Goal: Task Accomplishment & Management: Use online tool/utility

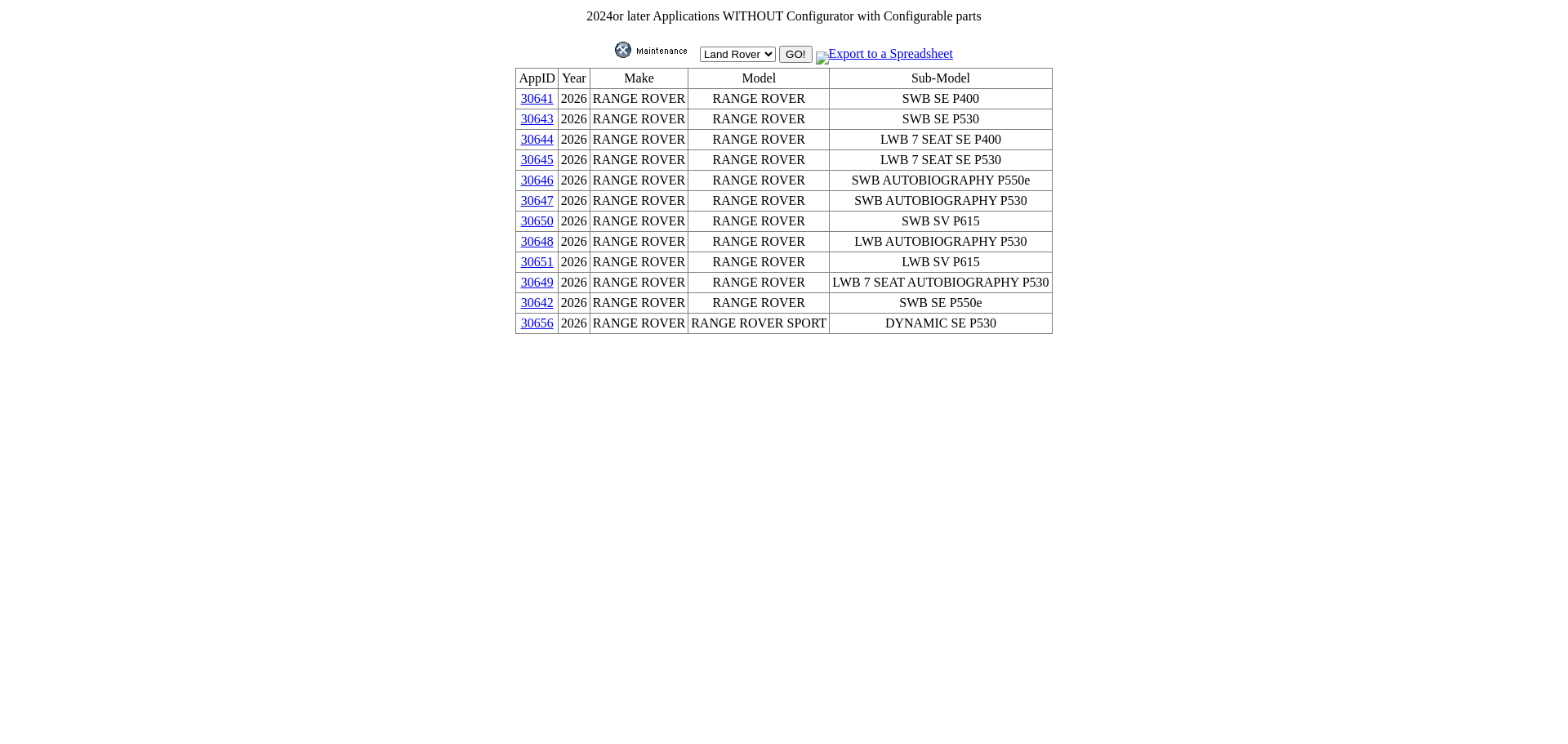
click at [659, 44] on img at bounding box center [656, 50] width 82 height 16
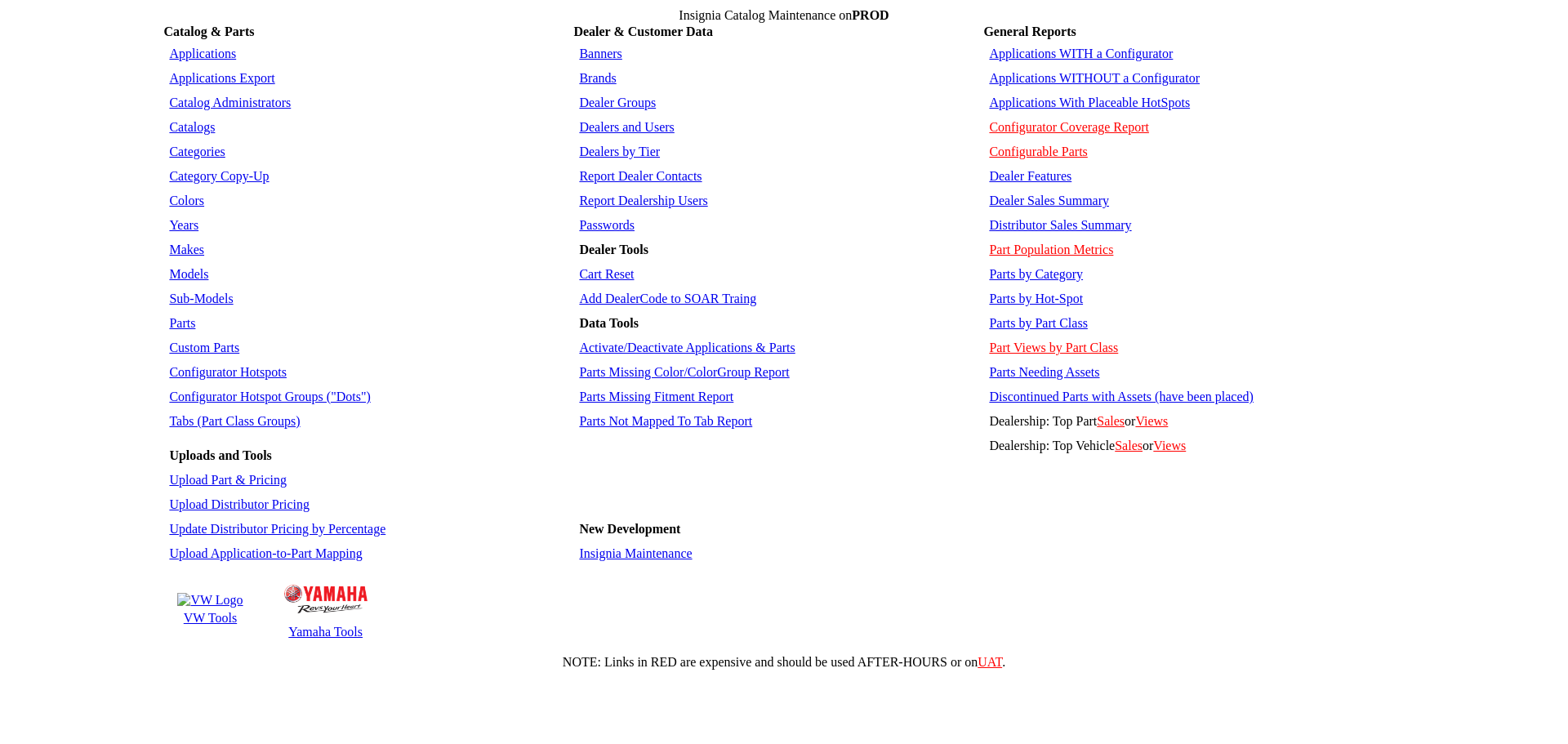
click at [207, 46] on link "Applications" at bounding box center [203, 53] width 67 height 14
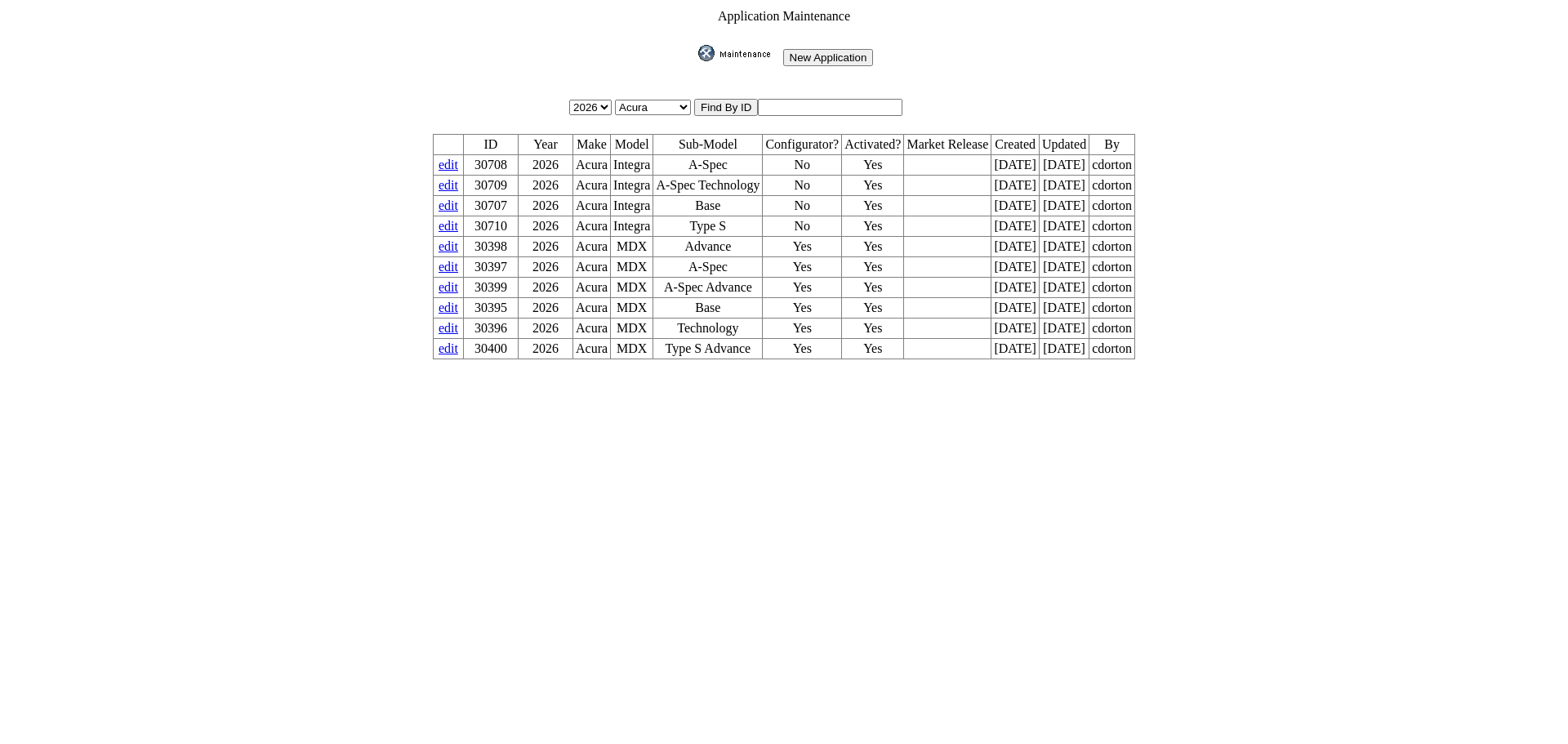
click at [821, 99] on input "text" at bounding box center [830, 107] width 145 height 17
type input "30655"
click at [695, 61] on input "image" at bounding box center [695, 61] width 0 height 0
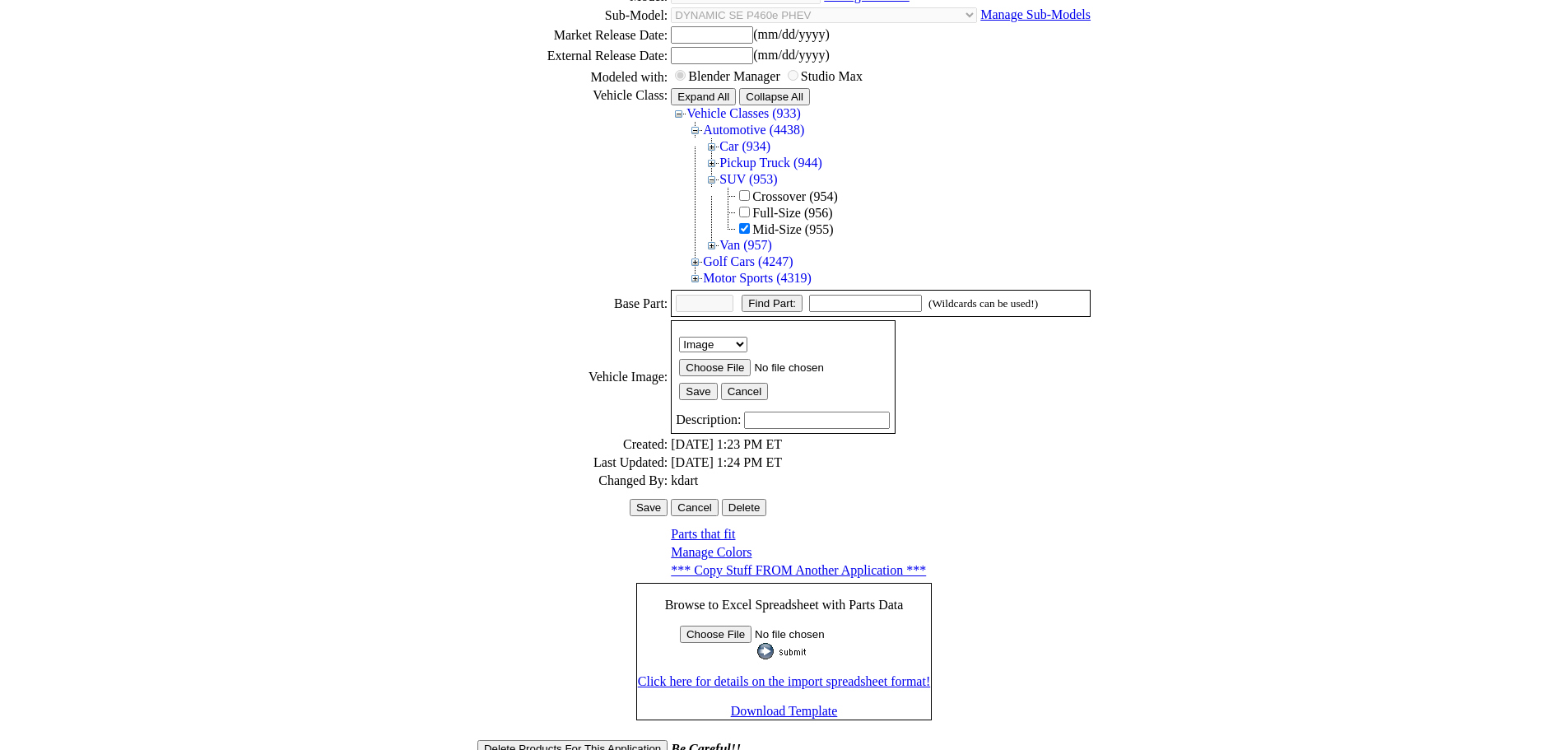
scroll to position [265, 0]
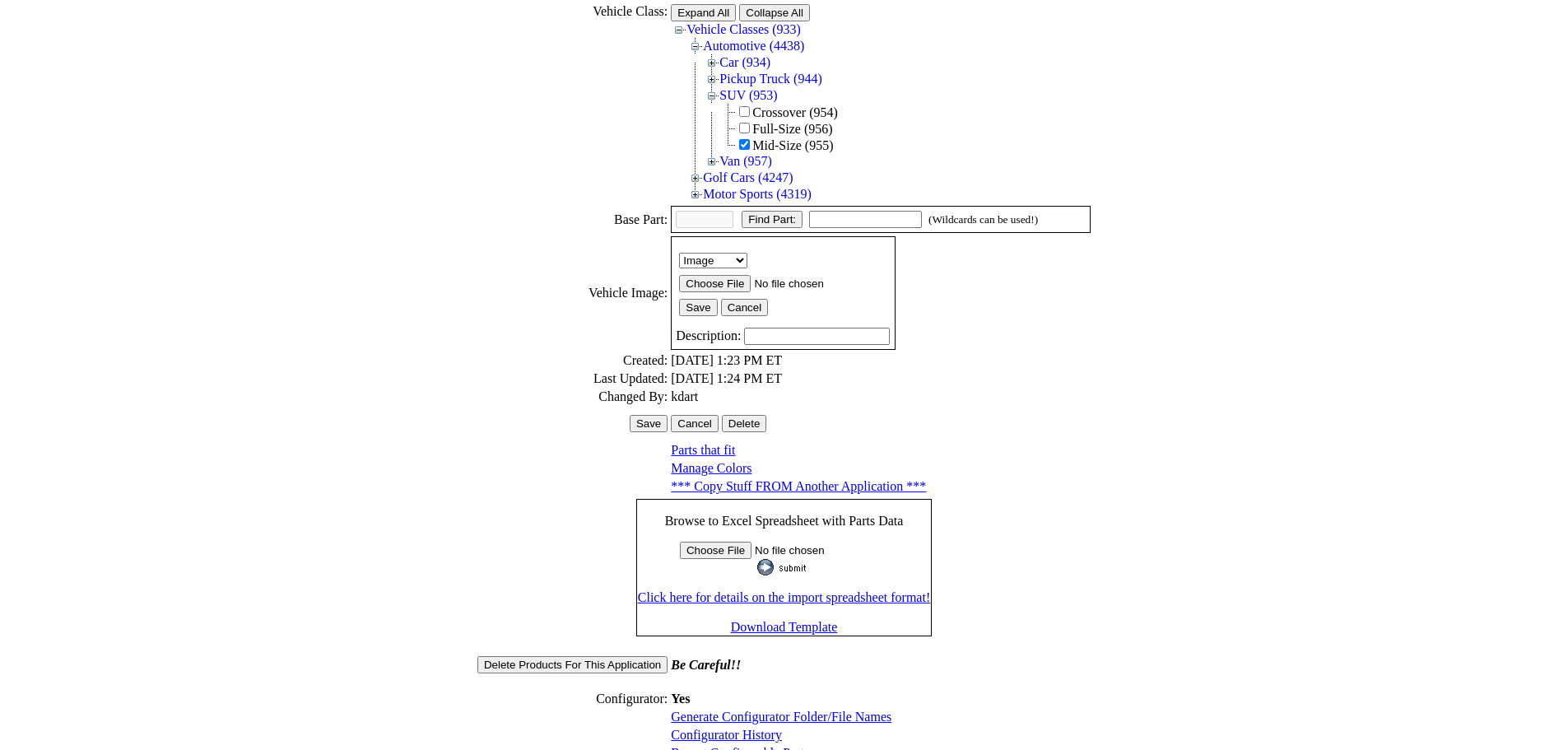
click at [708, 728] on link "Configurator History" at bounding box center [726, 734] width 111 height 14
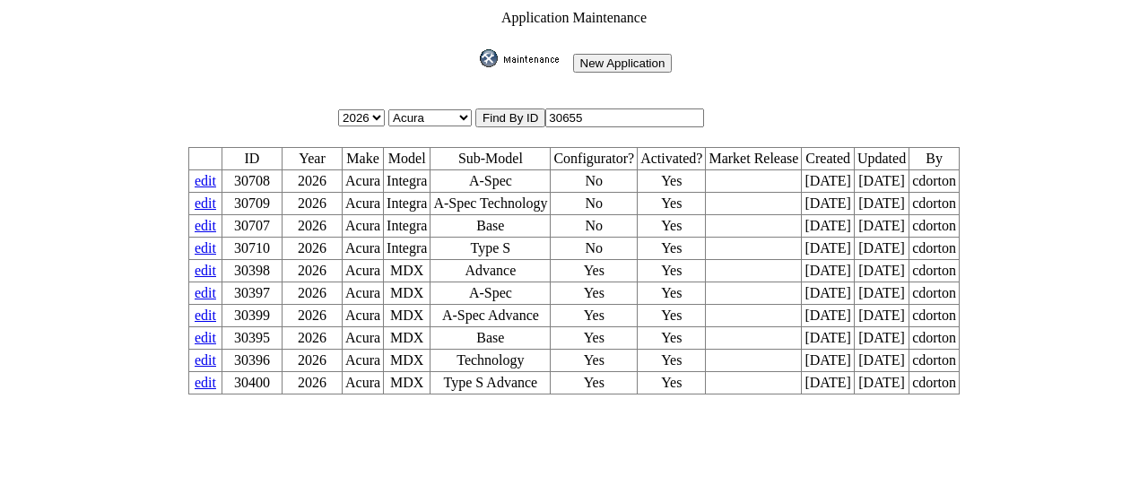
click at [521, 49] on img at bounding box center [525, 58] width 90 height 18
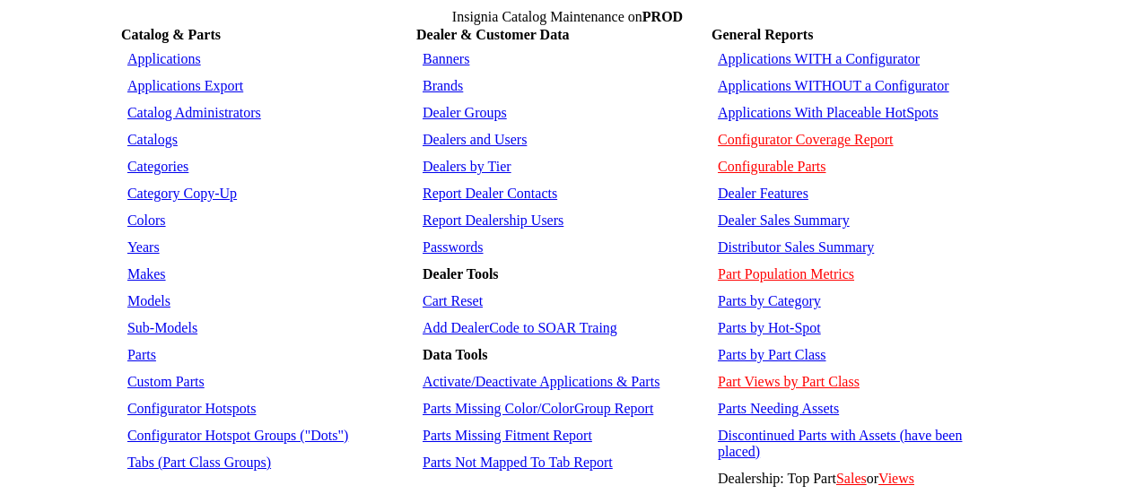
click at [841, 65] on table "Applications WITH a Configurator Applications WITHOUT a Configurator Applicatio…" at bounding box center [862, 282] width 302 height 475
click at [842, 78] on link "Applications WITHOUT a Configurator" at bounding box center [833, 85] width 231 height 15
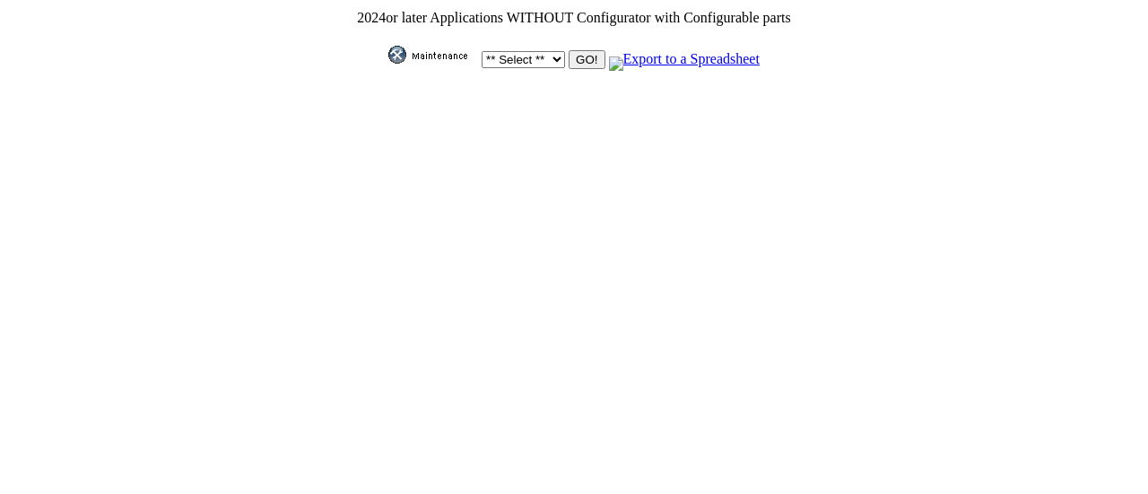
click at [548, 55] on select "** Select ** Acura Alfa Romeo Audi Bentley BMW DoubleTake Ford GM Honda Hyundai…" at bounding box center [523, 59] width 83 height 17
select select "550"
click at [482, 51] on select "** Select ** Acura Alfa Romeo Audi Bentley BMW DoubleTake Ford GM Honda Hyundai…" at bounding box center [523, 59] width 83 height 17
click at [587, 53] on input "GO!" at bounding box center [587, 59] width 36 height 19
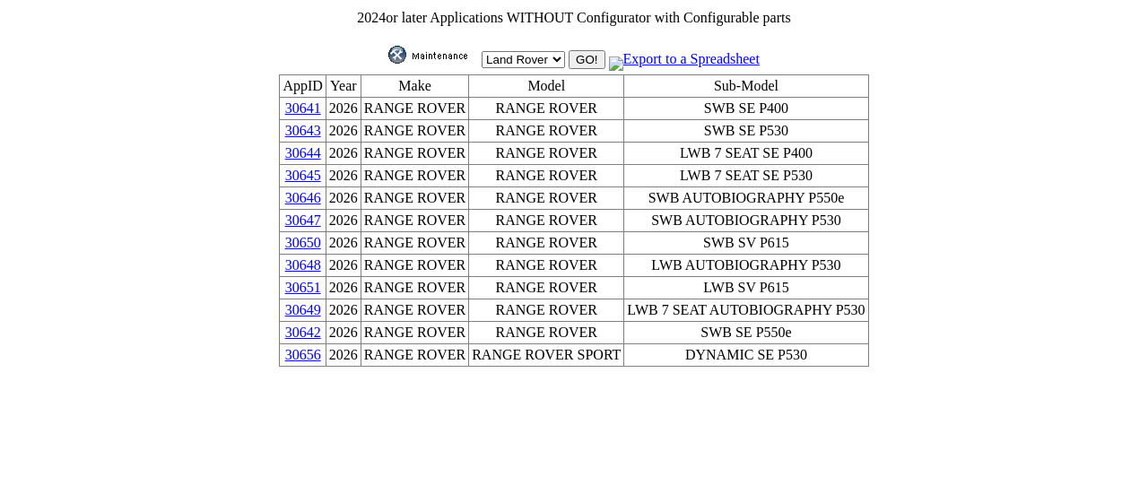
click at [321, 347] on link "30656" at bounding box center [303, 354] width 36 height 15
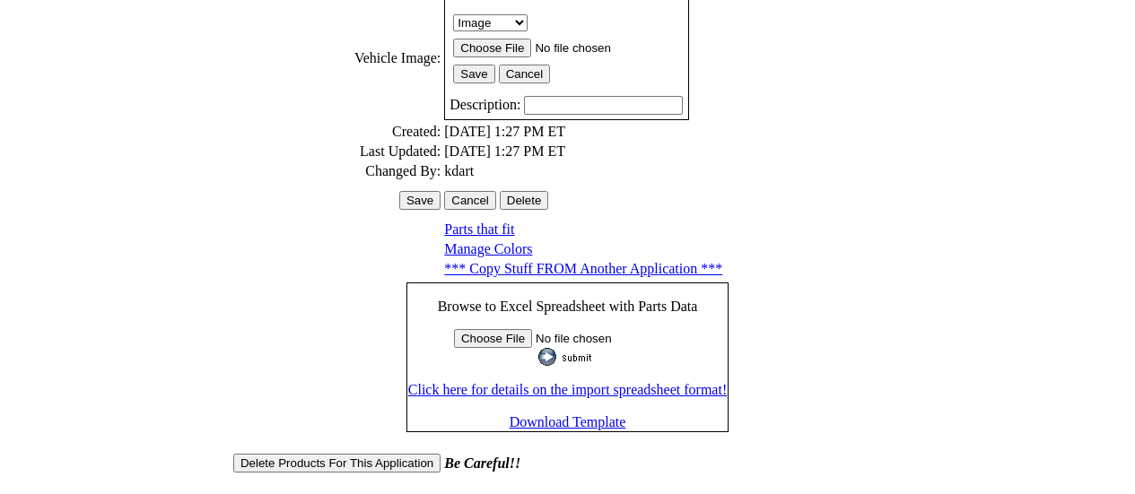
scroll to position [587, 0]
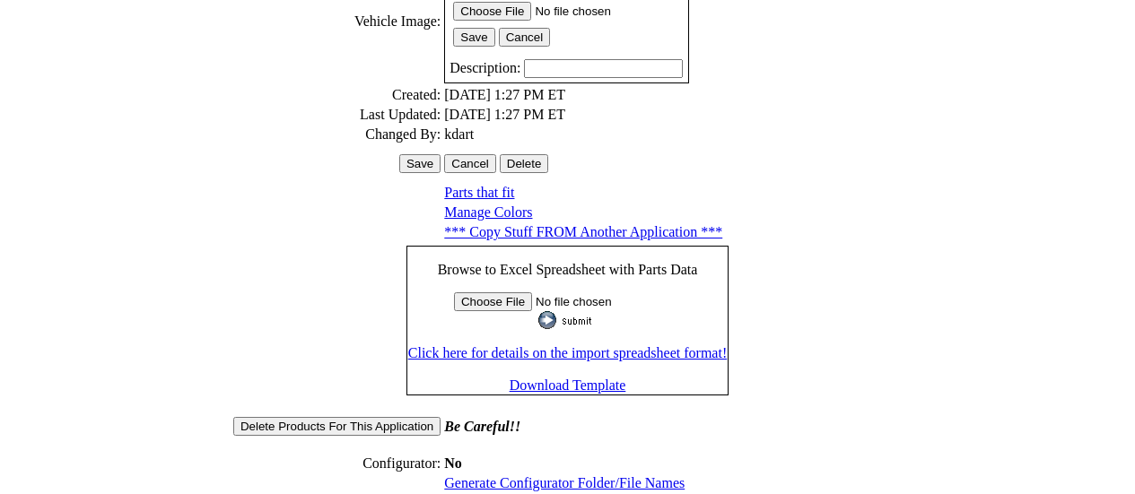
click at [590, 475] on link "Generate Configurator Folder/File Names" at bounding box center [564, 482] width 240 height 15
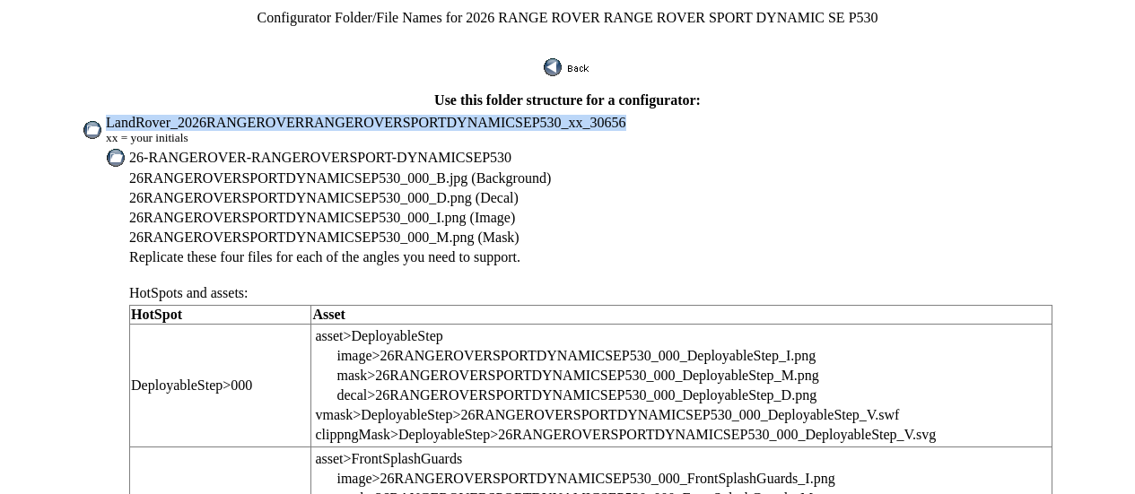
drag, startPoint x: 161, startPoint y: 114, endPoint x: 698, endPoint y: 120, distance: 537.3
click at [698, 120] on td "LandRover_2026RANGEROVERRANGEROVERSPORTDYNAMICSEP530_xx_30656 xx = your initials" at bounding box center [579, 130] width 948 height 32
copy span "LandRover_2026RANGEROVERRANGEROVERSPORTDYNAMICSEP530_xx_30656"
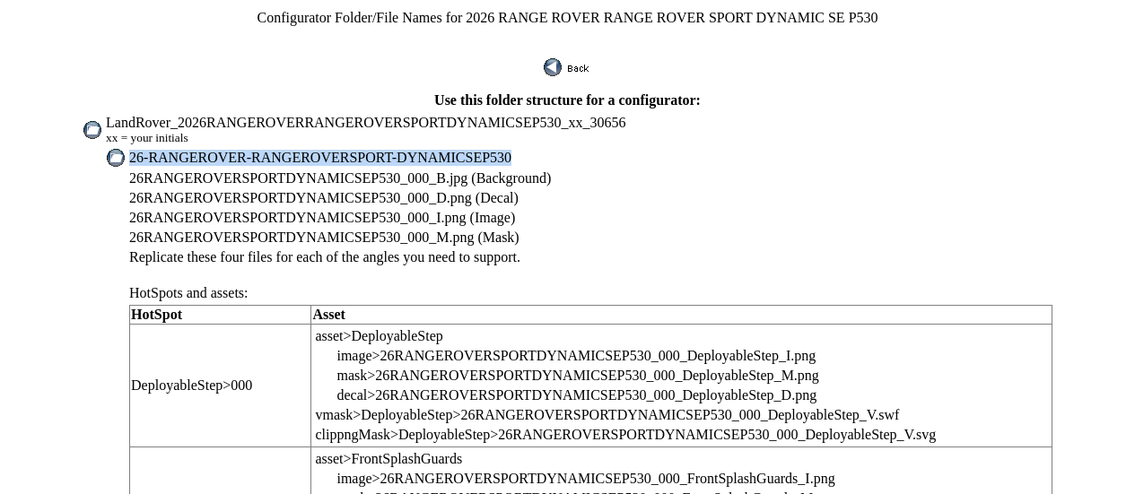
drag, startPoint x: 184, startPoint y: 143, endPoint x: 570, endPoint y: 141, distance: 385.7
click at [570, 148] on td "26-RANGEROVER-RANGEROVERSPORT-DYNAMICSEP530" at bounding box center [590, 158] width 925 height 20
copy span "26-RANGEROVER-RANGEROVERSPORT-DYNAMICSEP530"
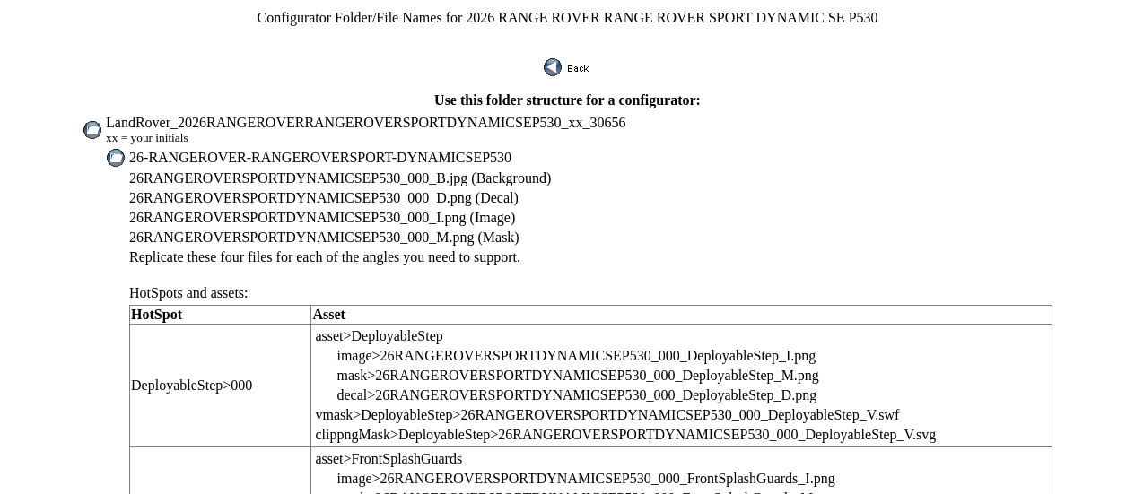
click at [370, 170] on span "26RANGEROVERSPORTDYNAMICSEP530_000_B.jpg (Background)" at bounding box center [340, 177] width 422 height 15
drag, startPoint x: 416, startPoint y: 161, endPoint x: 186, endPoint y: 169, distance: 230.6
copy span "26RANGEROVERSPORTDYNAMICSEP530"
